Goal: Transaction & Acquisition: Register for event/course

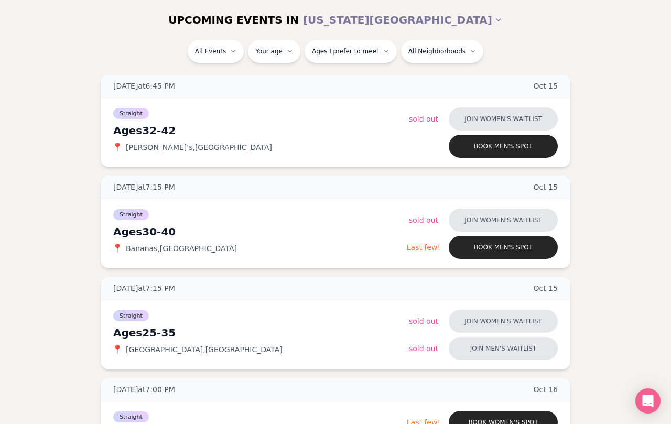
scroll to position [356, 0]
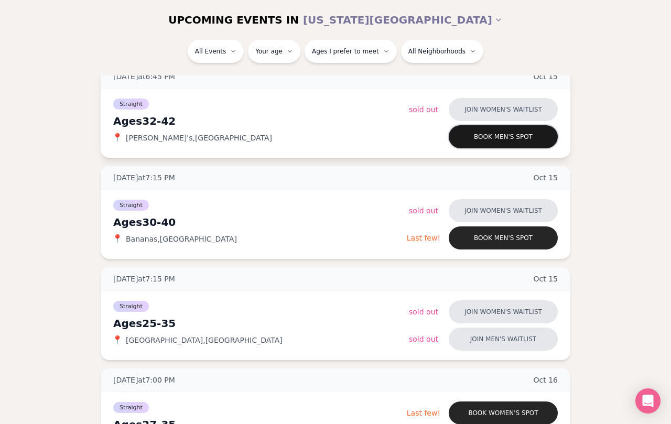
click at [477, 141] on button "Book men's spot" at bounding box center [503, 136] width 109 height 23
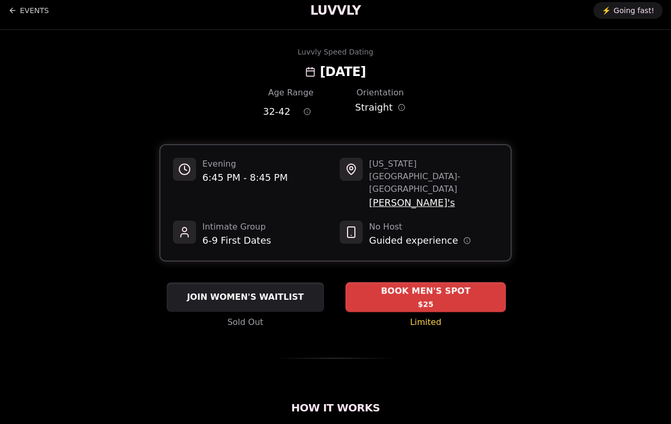
click at [400, 282] on div "BOOK MEN'S SPOT $25" at bounding box center [425, 296] width 160 height 29
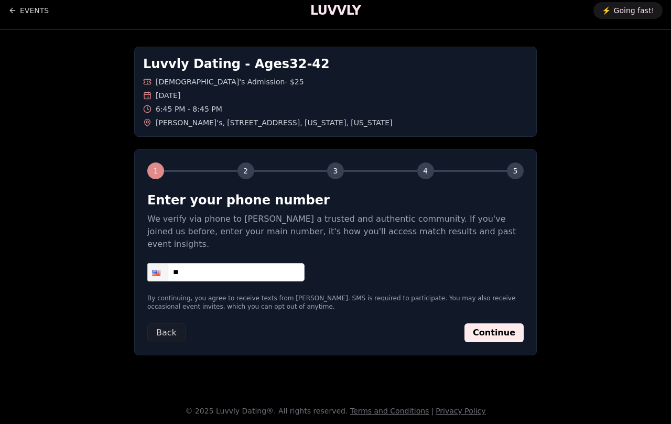
click at [266, 263] on input "**" at bounding box center [225, 272] width 157 height 18
type input "**********"
click at [504, 325] on button "Continue" at bounding box center [493, 332] width 59 height 19
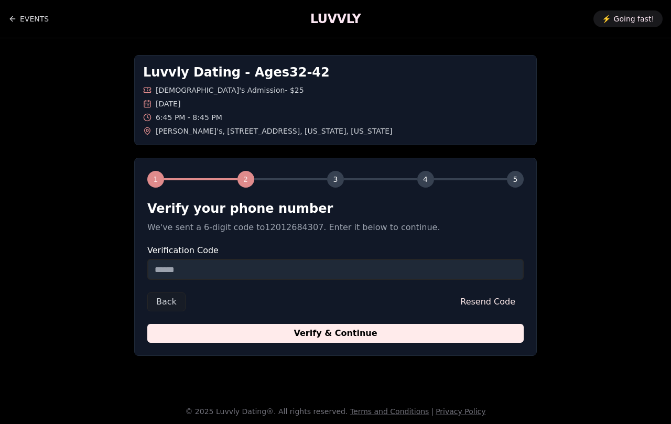
click at [377, 265] on input "Verification Code" at bounding box center [335, 269] width 376 height 21
type input "******"
click at [335, 325] on button "Verify & Continue" at bounding box center [335, 333] width 376 height 19
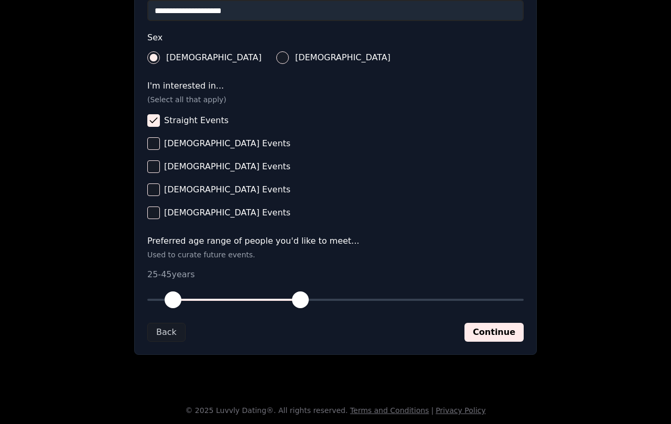
scroll to position [366, 0]
click at [472, 330] on button "Continue" at bounding box center [493, 332] width 59 height 19
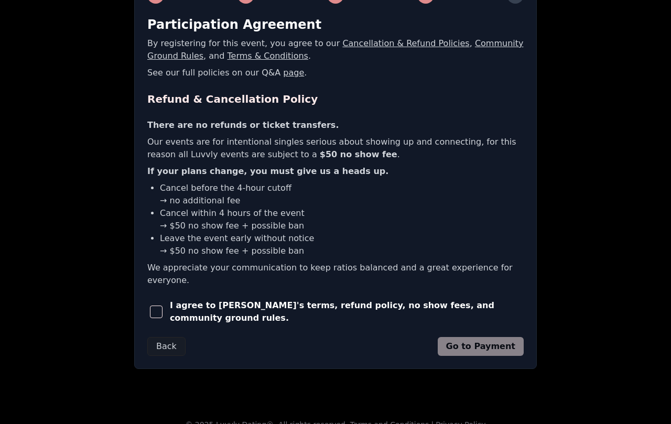
scroll to position [183, 0]
click at [228, 284] on form "Participation Agreement By registering for this event, you agree to our Cancell…" at bounding box center [335, 187] width 376 height 340
click at [237, 300] on span "I agree to Luvvly's terms, refund policy, no show fees, and community ground ru…" at bounding box center [347, 312] width 354 height 25
click at [301, 306] on div "I agree to Luvvly's terms, refund policy, no show fees, and community ground ru…" at bounding box center [335, 312] width 376 height 25
click at [278, 300] on span "I agree to Luvvly's terms, refund policy, no show fees, and community ground ru…" at bounding box center [347, 312] width 354 height 25
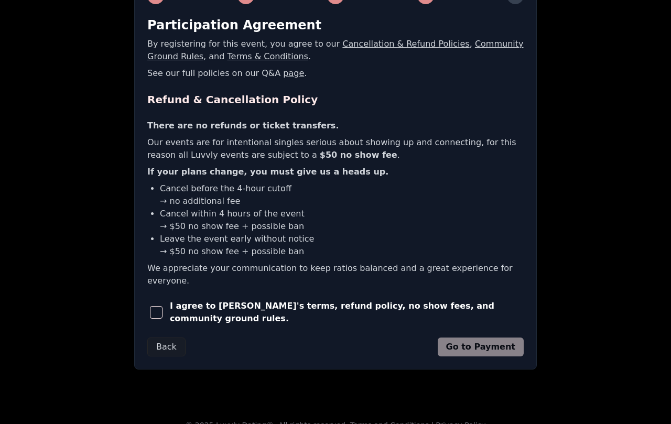
click at [172, 300] on div "I agree to Luvvly's terms, refund policy, no show fees, and community ground ru…" at bounding box center [335, 312] width 376 height 25
click at [155, 306] on span "button" at bounding box center [156, 312] width 13 height 13
click at [492, 337] on button "Go to Payment" at bounding box center [481, 346] width 86 height 19
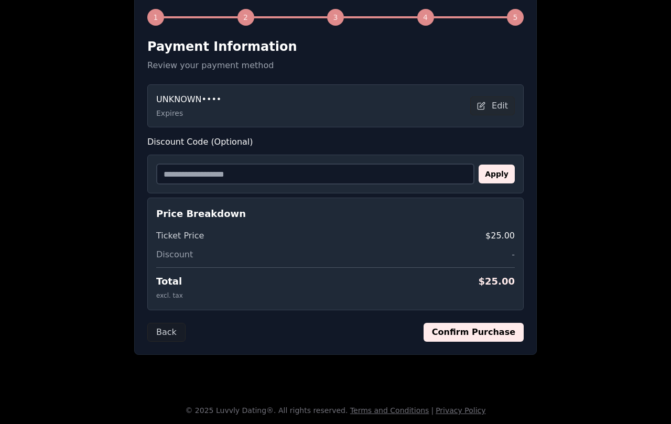
click at [384, 174] on input "Discount Code (Optional)" at bounding box center [315, 174] width 318 height 21
click at [166, 331] on button "Back" at bounding box center [166, 332] width 38 height 19
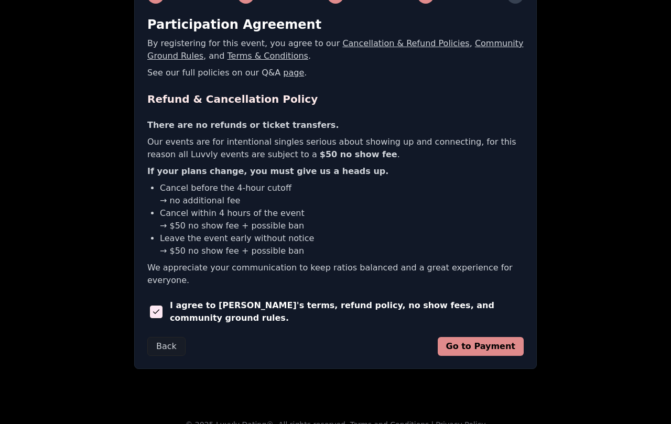
scroll to position [183, 0]
click at [474, 337] on button "Go to Payment" at bounding box center [481, 346] width 86 height 19
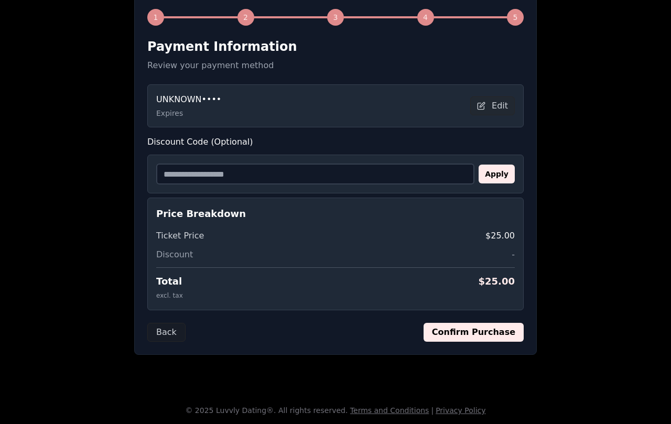
scroll to position [162, 0]
click at [288, 170] on input "Discount Code (Optional)" at bounding box center [315, 174] width 318 height 21
click at [491, 112] on button "Edit" at bounding box center [492, 105] width 45 height 19
click at [401, 246] on div "Ticket Price $25.00 Discount - Total $ 25.00 excl. tax" at bounding box center [335, 266] width 358 height 72
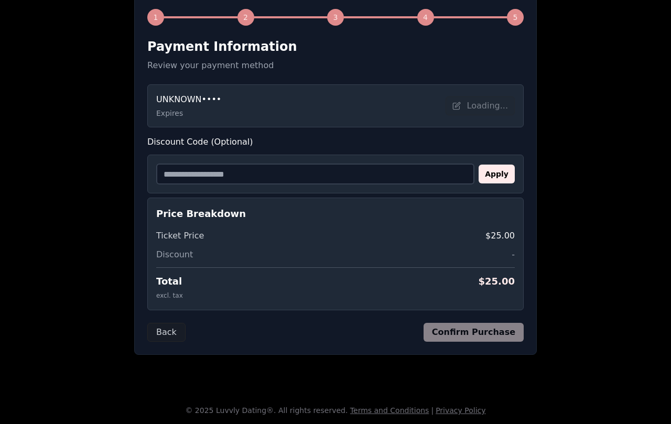
click at [388, 170] on input "Discount Code (Optional)" at bounding box center [315, 174] width 318 height 21
click at [160, 335] on button "Back" at bounding box center [166, 332] width 38 height 19
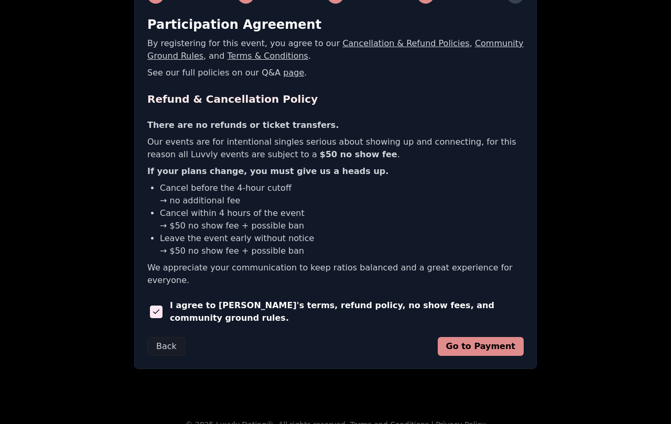
scroll to position [183, 0]
click at [495, 337] on button "Go to Payment" at bounding box center [481, 346] width 86 height 19
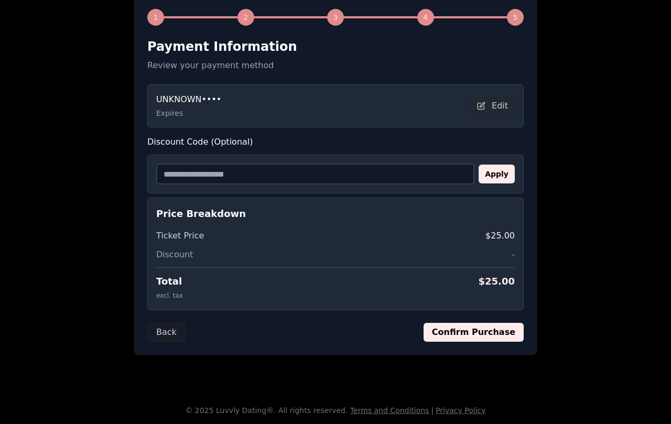
click at [503, 328] on button "Confirm Purchase" at bounding box center [473, 332] width 100 height 19
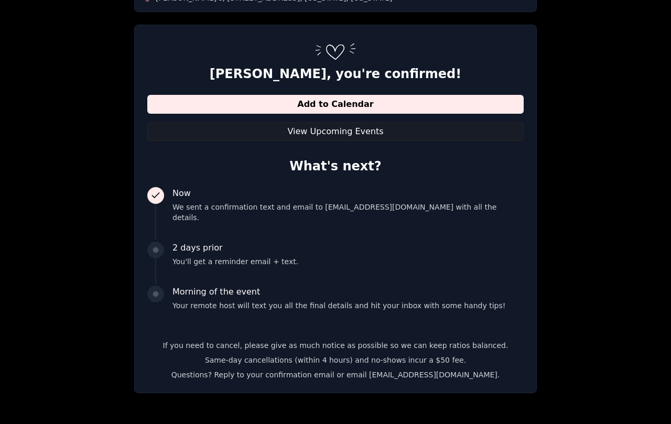
click at [590, 244] on div "Luvvly Dating - Ages 32 - 42 Straight Men's Admission - $25 Wednesday, October …" at bounding box center [335, 157] width 671 height 505
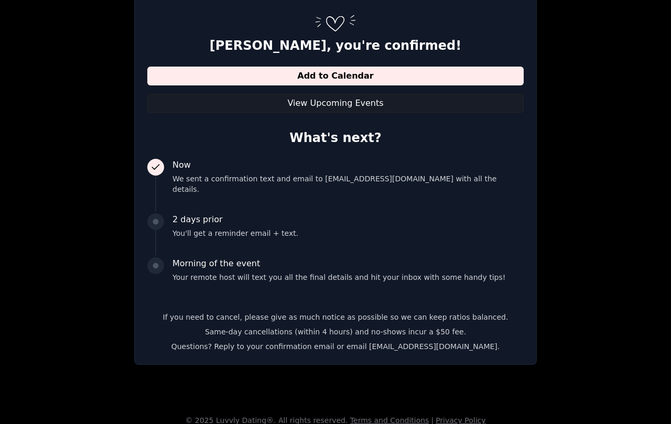
scroll to position [161, 0]
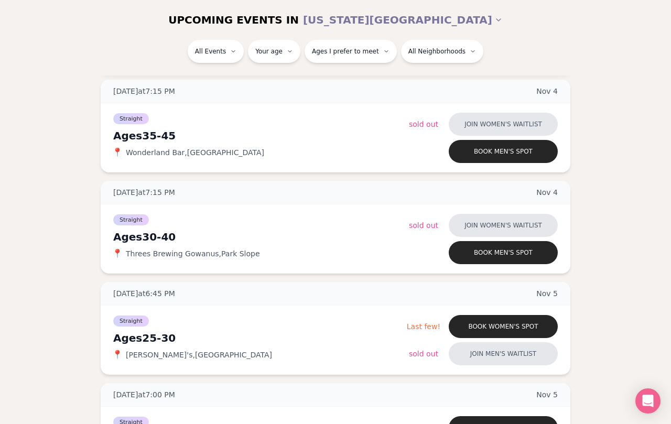
scroll to position [2525, 0]
